Goal: Task Accomplishment & Management: Complete application form

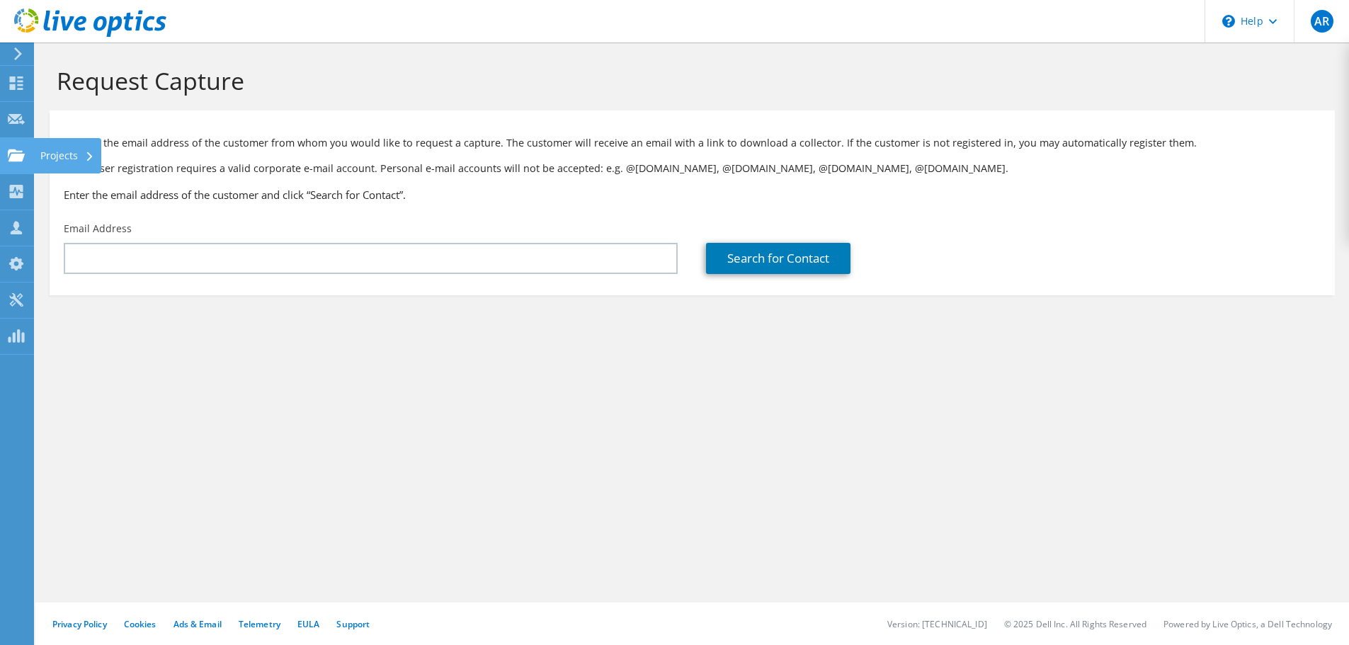
click at [10, 150] on use at bounding box center [16, 155] width 17 height 12
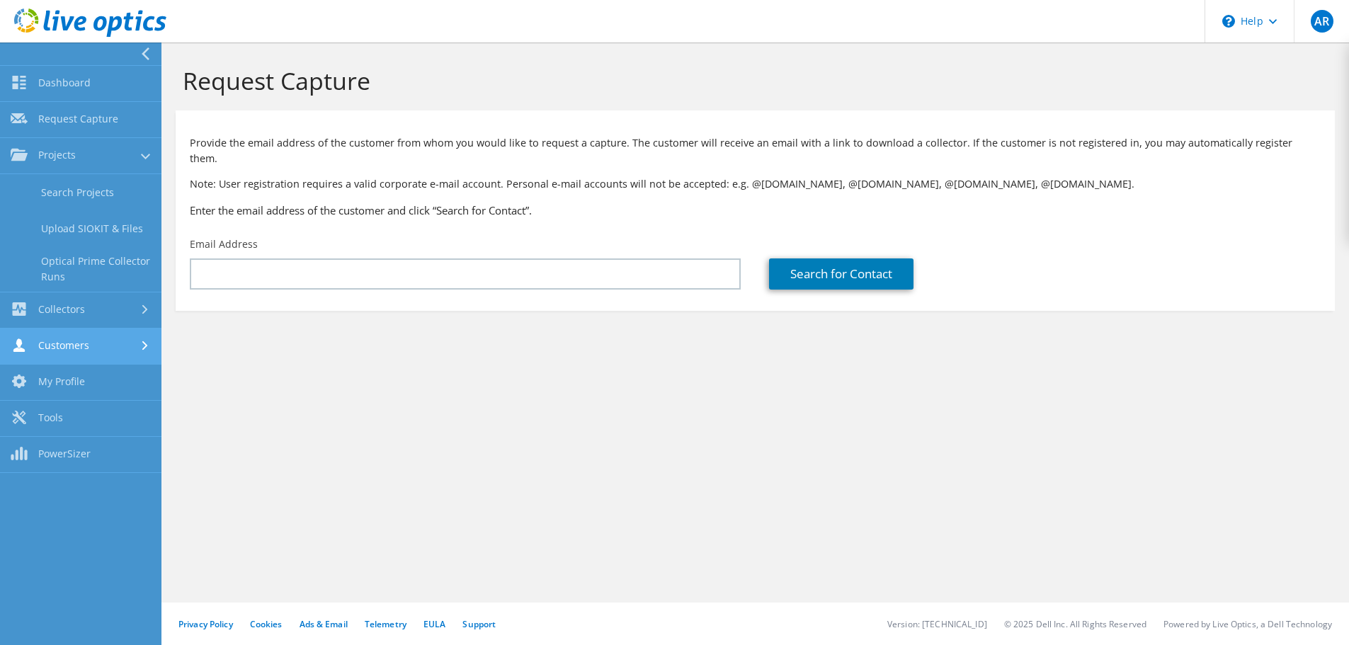
click at [111, 338] on link "Customers" at bounding box center [80, 346] width 161 height 36
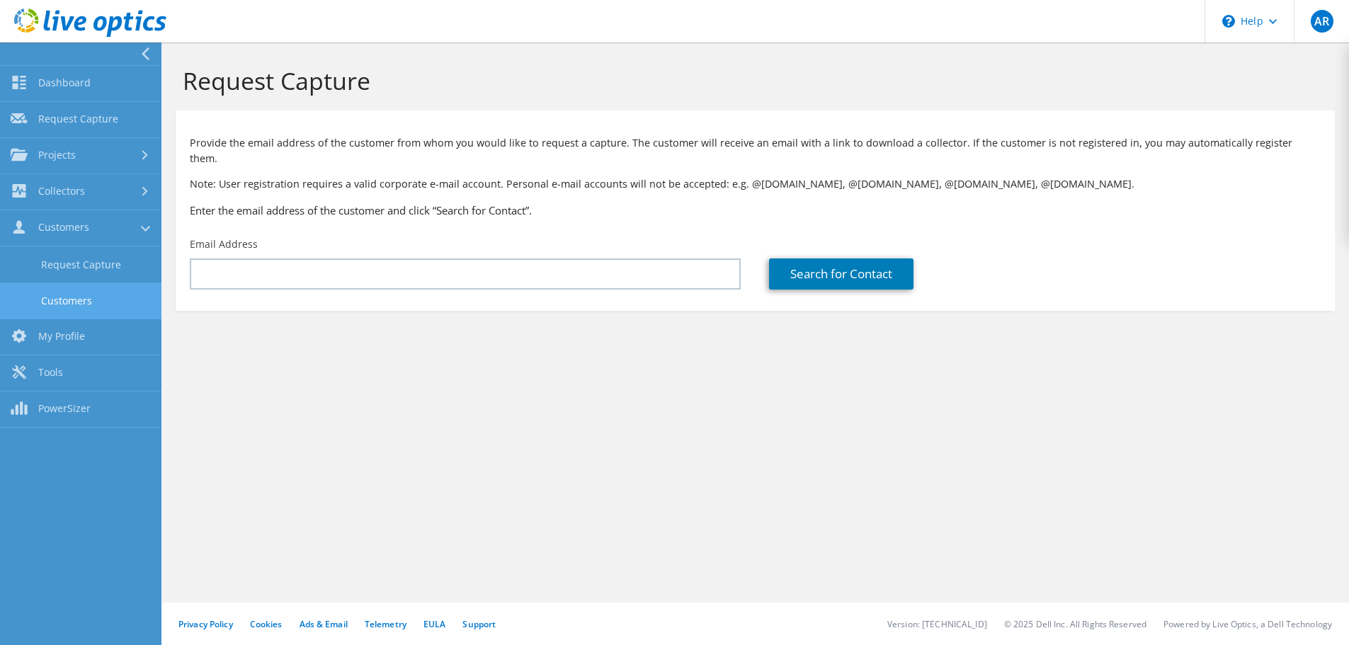
click at [101, 297] on link "Customers" at bounding box center [80, 300] width 161 height 36
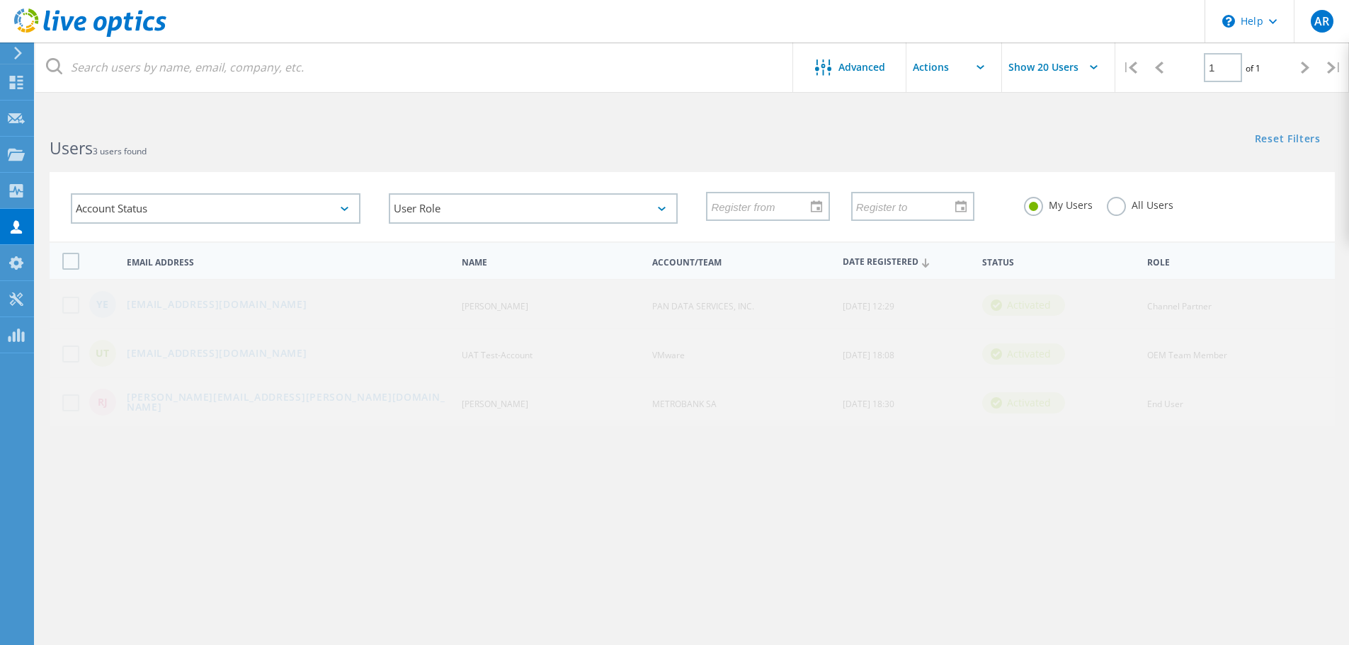
click at [71, 400] on label at bounding box center [73, 402] width 23 height 17
click at [0, 0] on input "checkbox" at bounding box center [0, 0] width 0 height 0
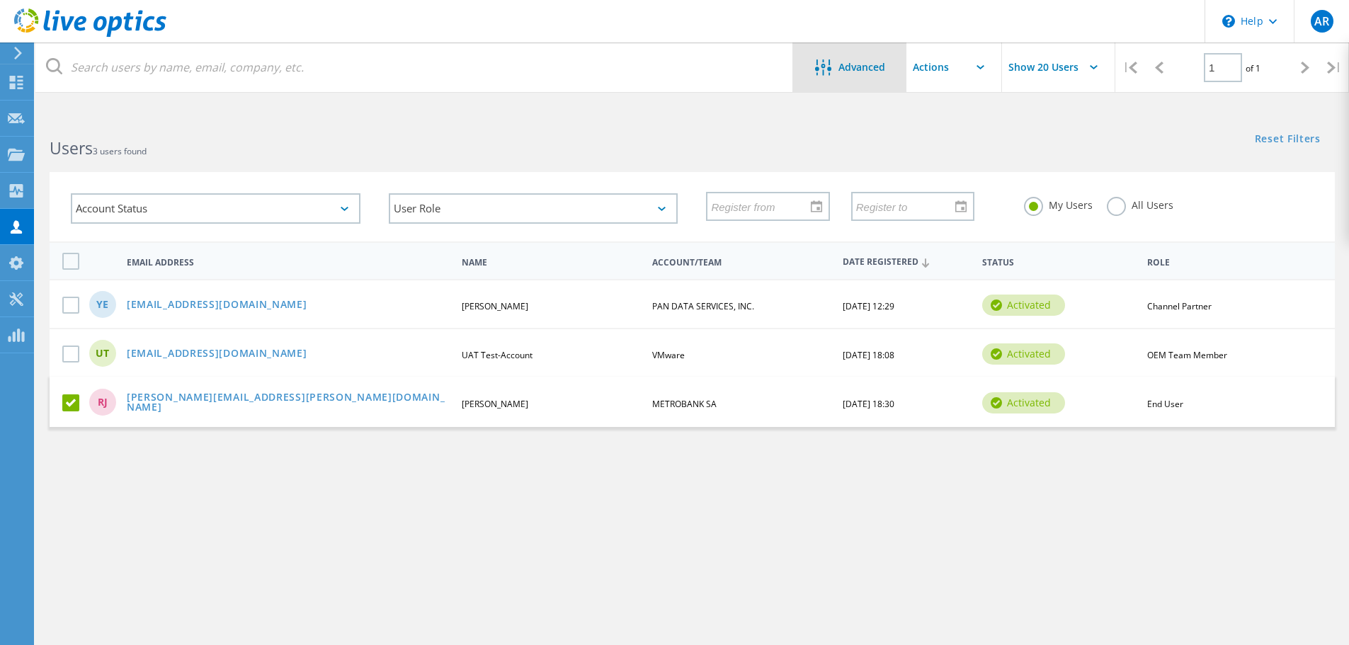
click at [840, 71] on span "Advanced" at bounding box center [861, 67] width 47 height 10
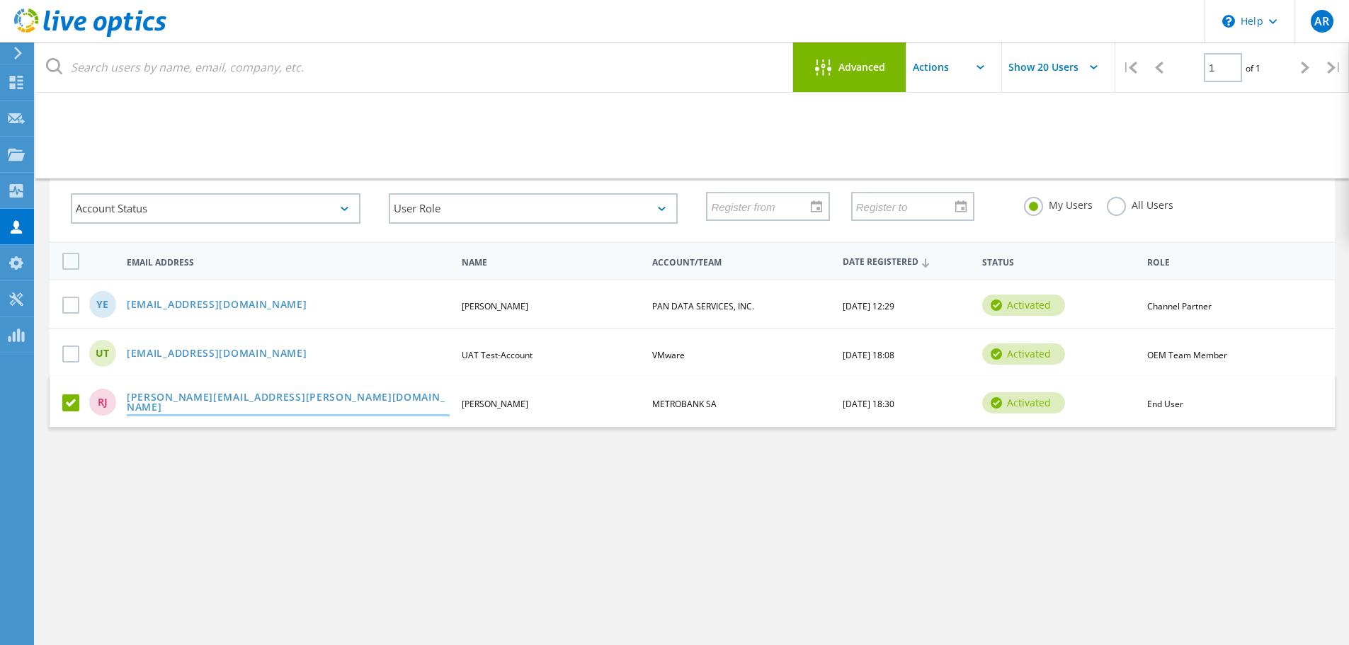
click at [198, 401] on link "[PERSON_NAME][EMAIL_ADDRESS][PERSON_NAME][DOMAIN_NAME]" at bounding box center [288, 403] width 323 height 22
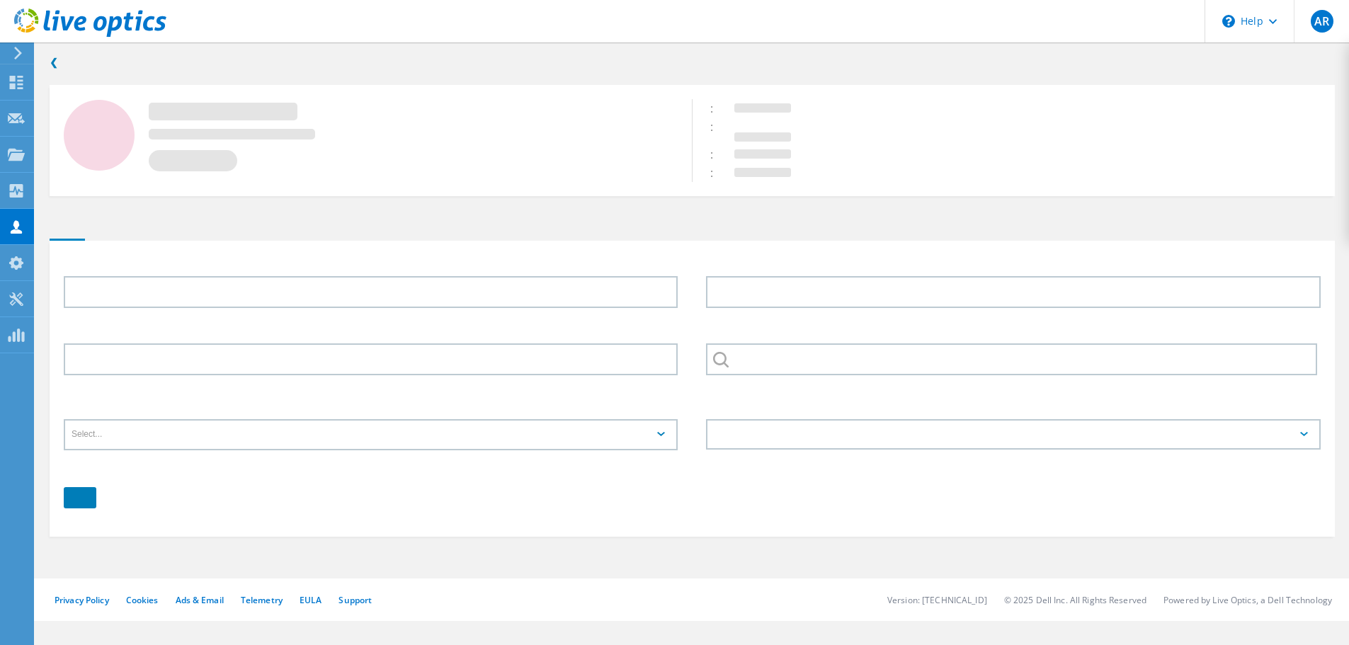
type input "[PERSON_NAME]"
type input "Juarez"
type input "METROBANK SA"
type input "Español"
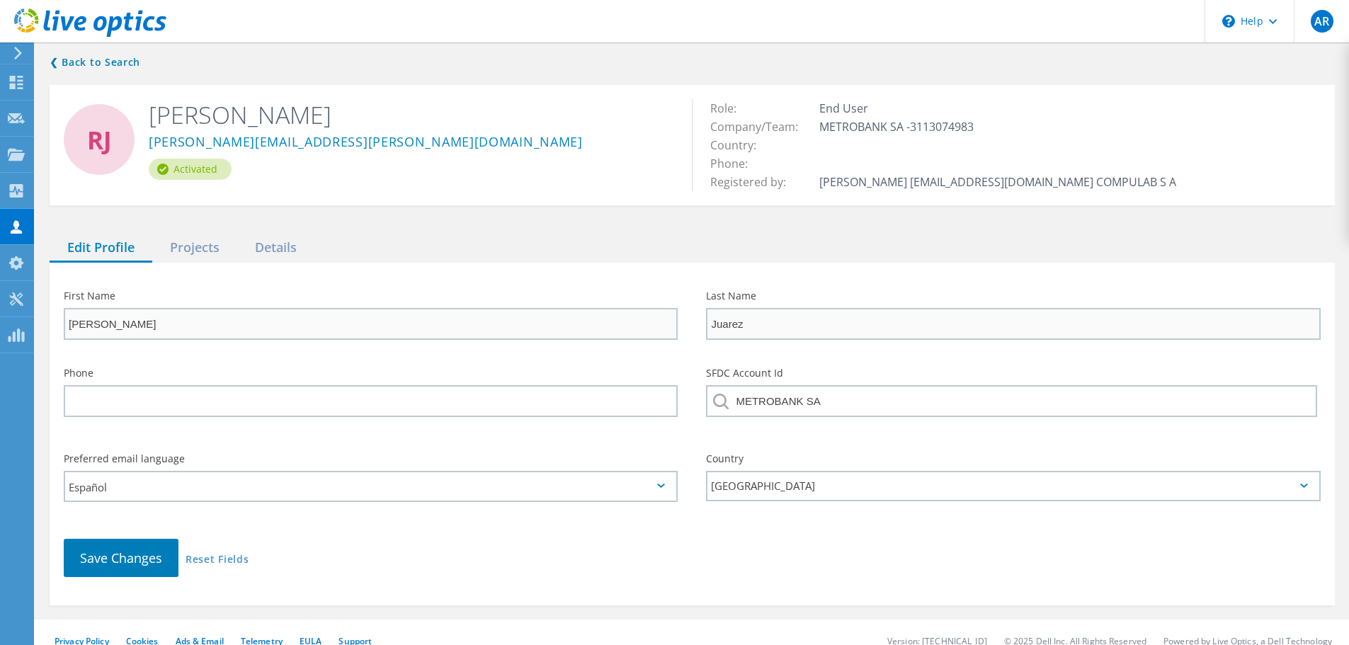
scroll to position [17, 0]
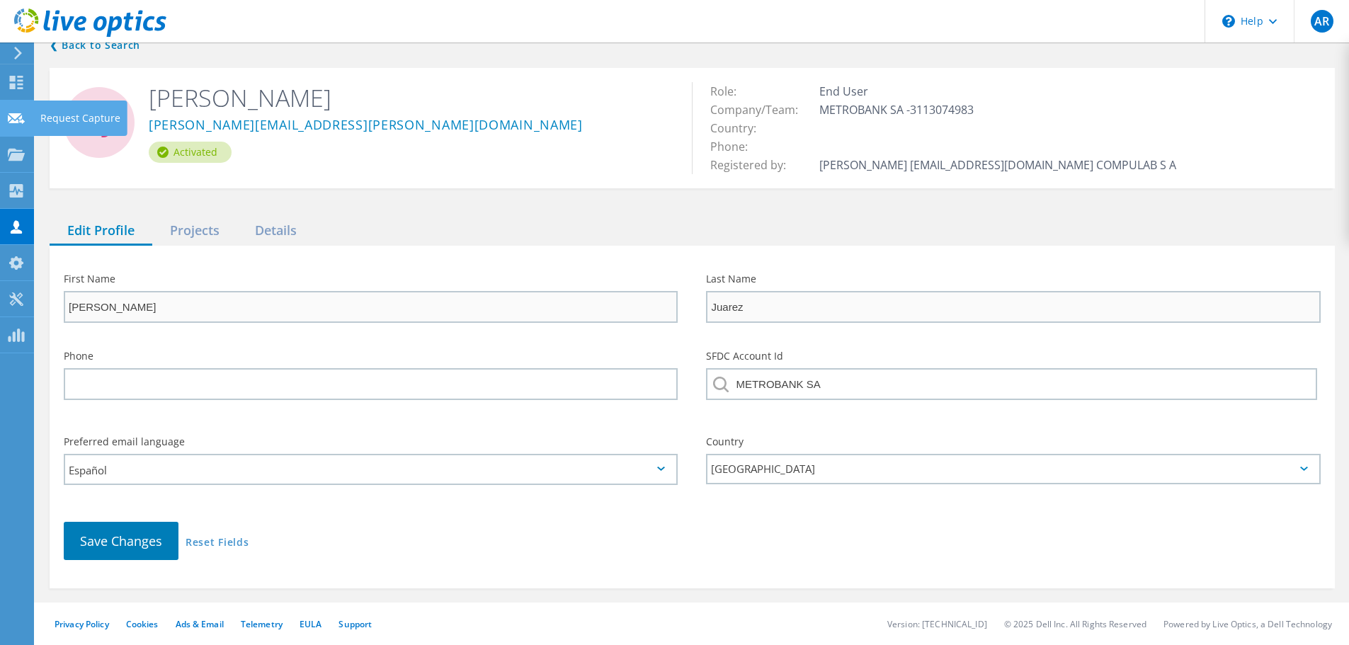
click at [16, 122] on use at bounding box center [16, 118] width 17 height 11
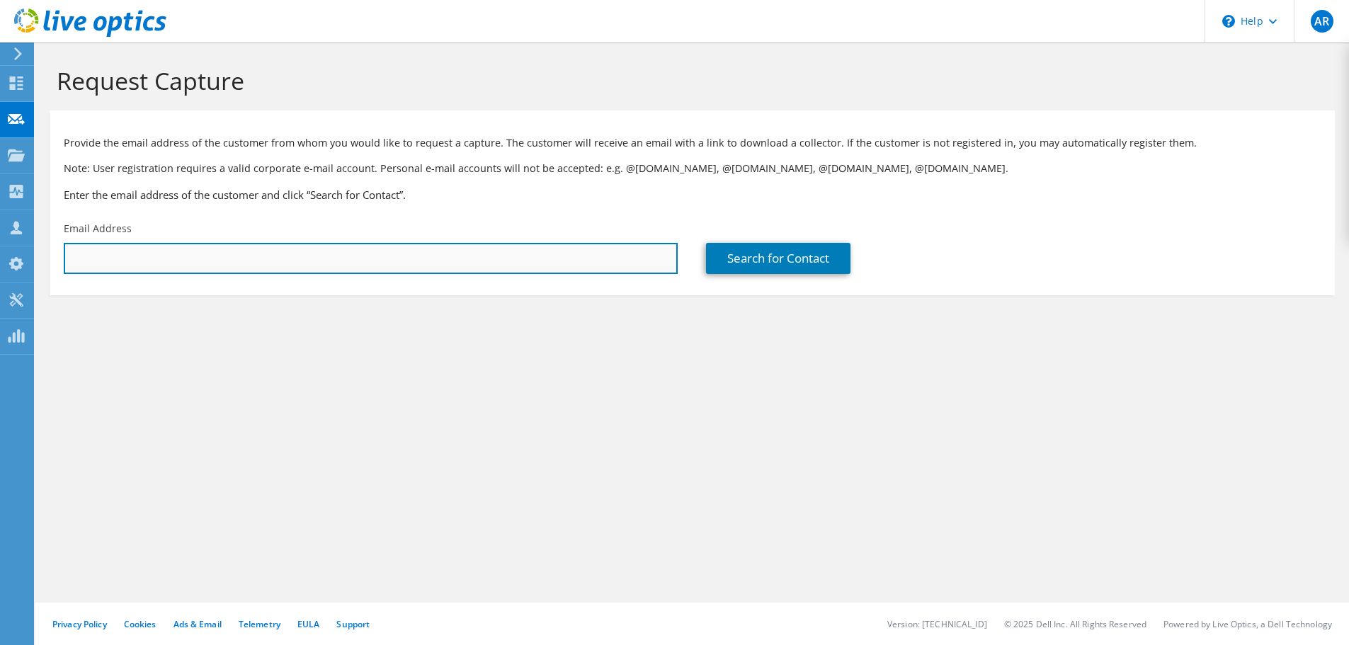
click at [224, 256] on input "text" at bounding box center [371, 258] width 614 height 31
type input "Ruben.Juarez@metrobanksa.com"
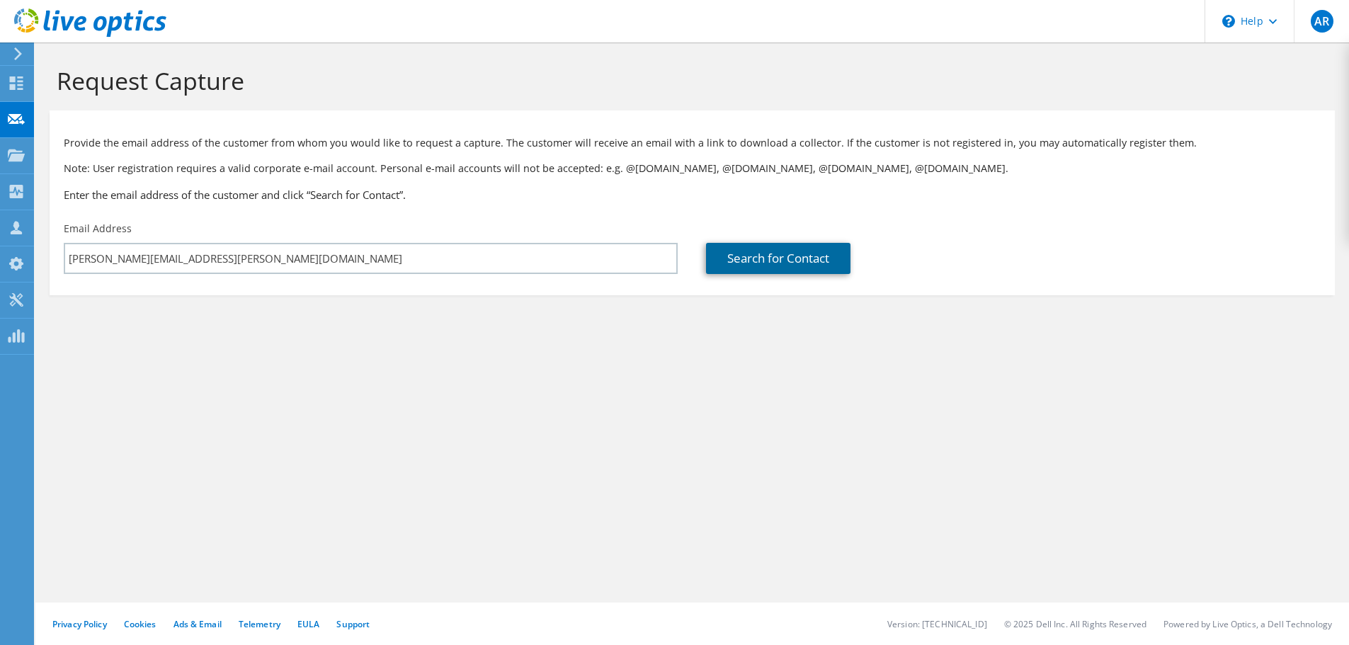
click at [788, 249] on link "Search for Contact" at bounding box center [778, 258] width 144 height 31
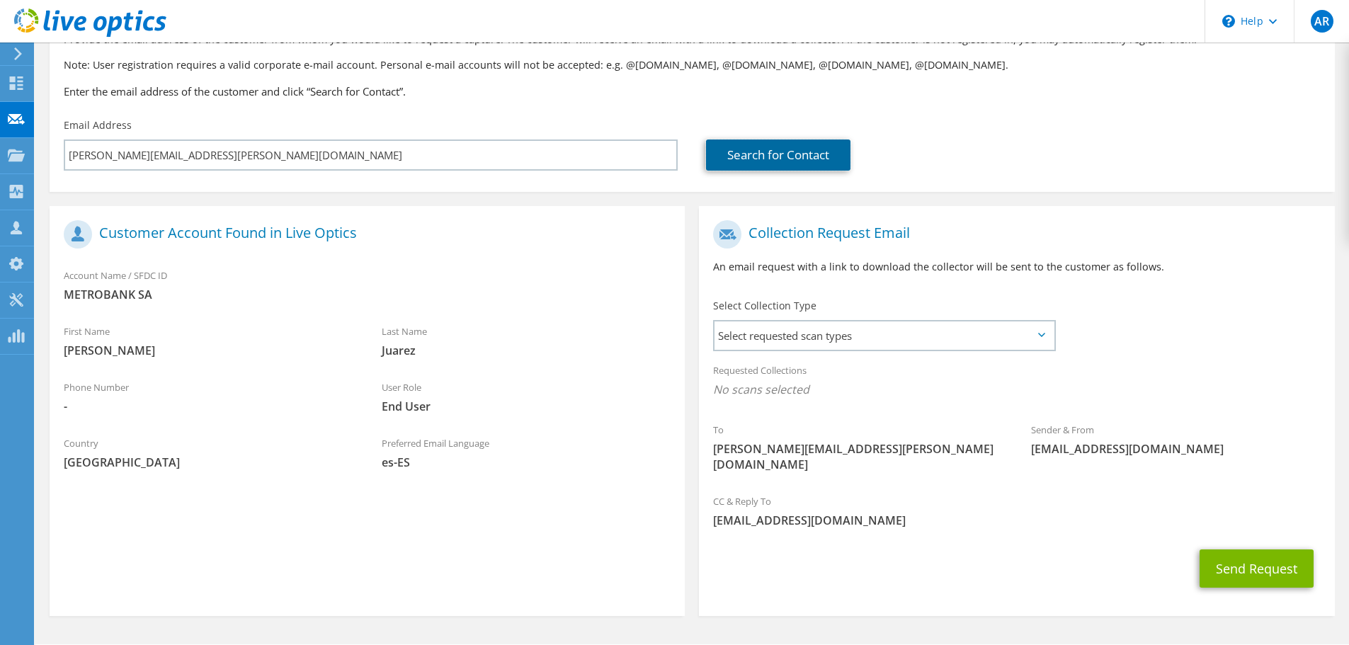
scroll to position [130, 0]
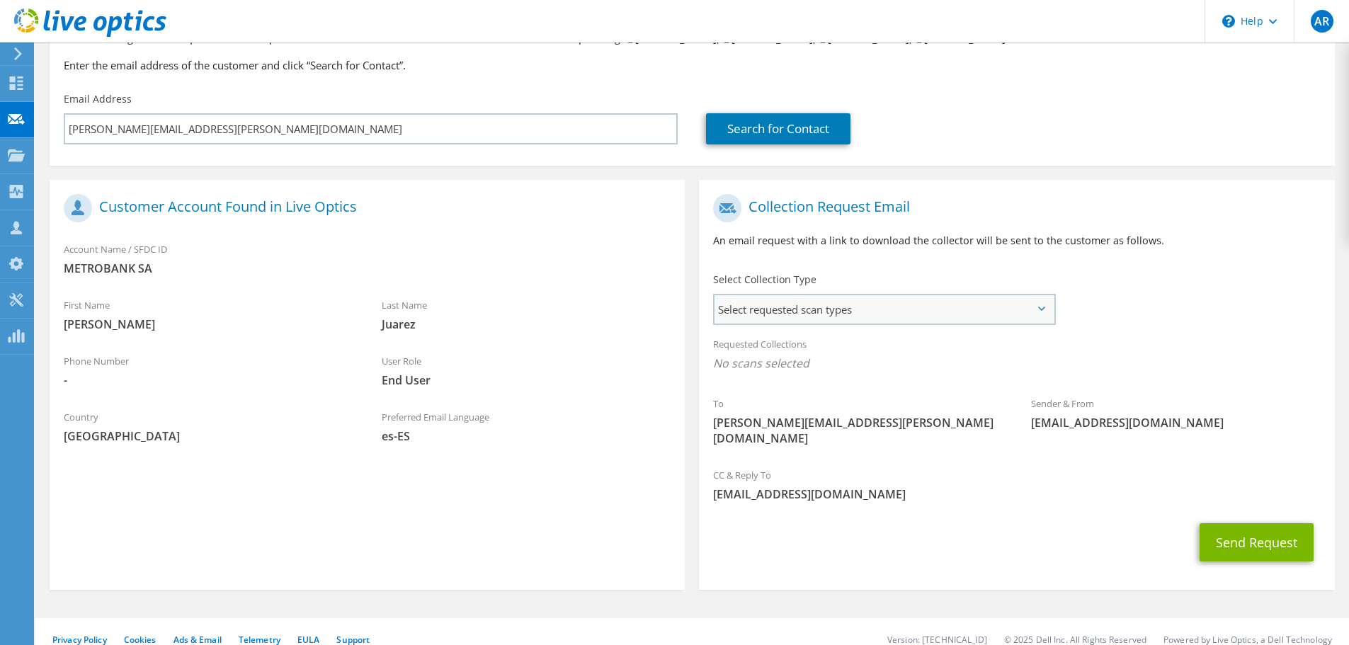
click at [854, 313] on span "Select requested scan types" at bounding box center [883, 309] width 339 height 28
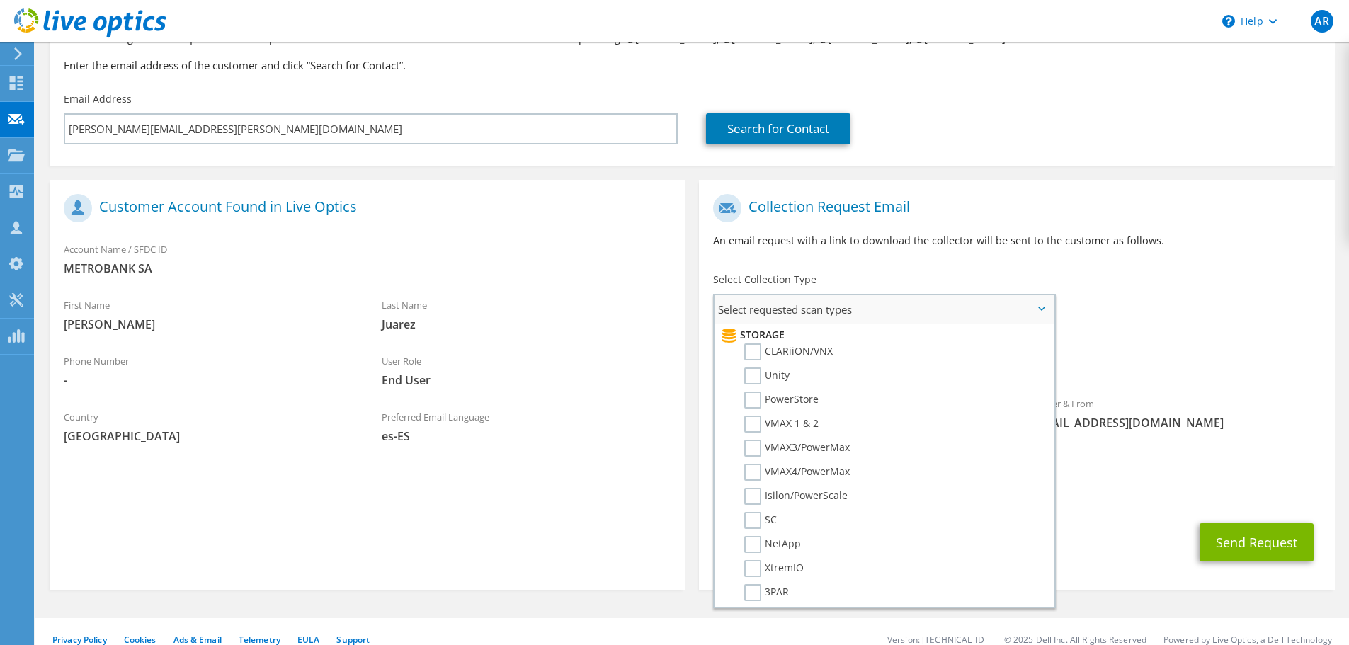
scroll to position [178, 0]
click at [761, 445] on label "Unity" at bounding box center [766, 446] width 45 height 17
click at [0, 0] on input "Unity" at bounding box center [0, 0] width 0 height 0
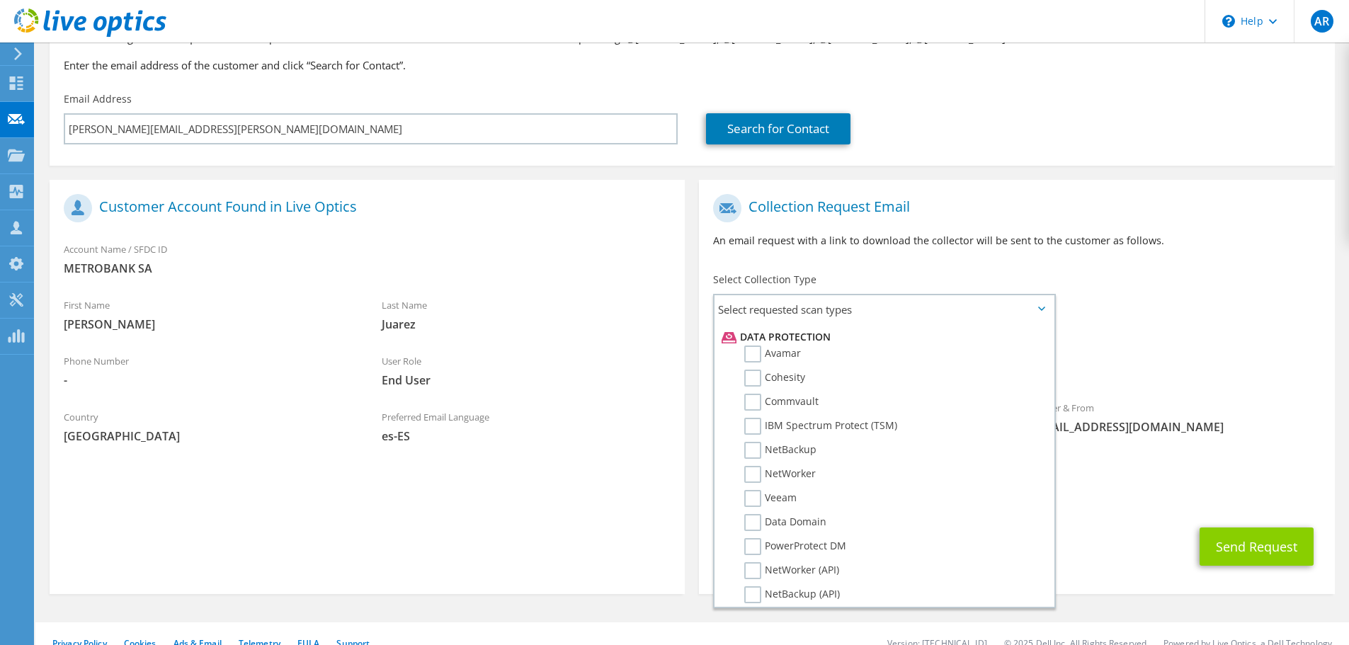
scroll to position [673, 0]
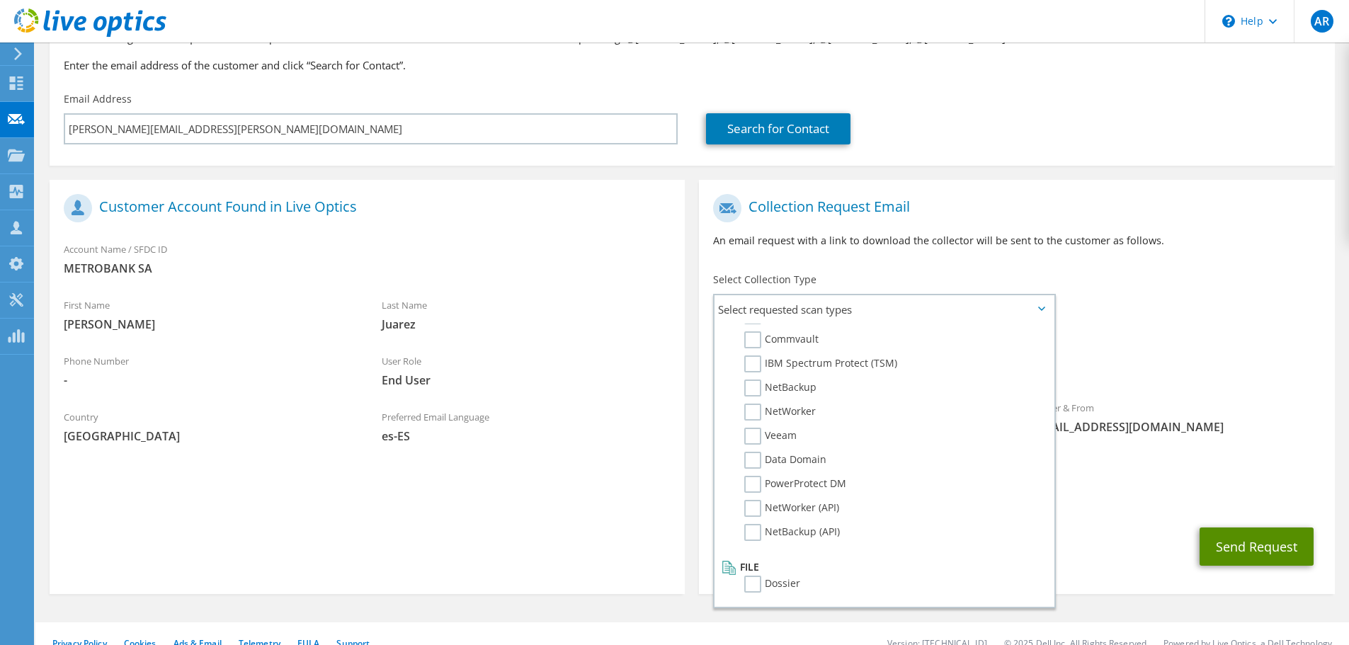
click at [1248, 529] on button "Send Request" at bounding box center [1256, 546] width 114 height 38
